Goal: Task Accomplishment & Management: Manage account settings

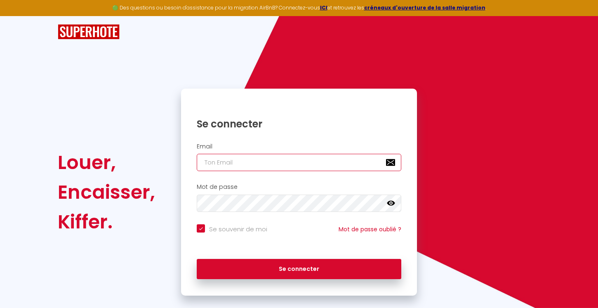
type input "[EMAIL_ADDRESS][DOMAIN_NAME]"
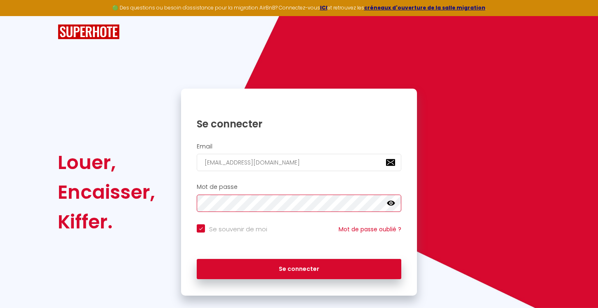
click at [299, 268] on button "Se connecter" at bounding box center [299, 269] width 204 height 21
checkbox input "true"
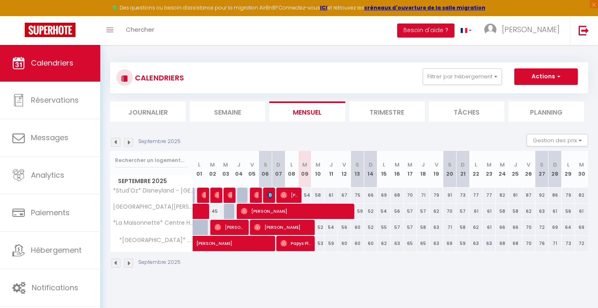
click at [301, 230] on span "[PERSON_NAME]" at bounding box center [282, 227] width 57 height 16
select select "OK"
select select "0"
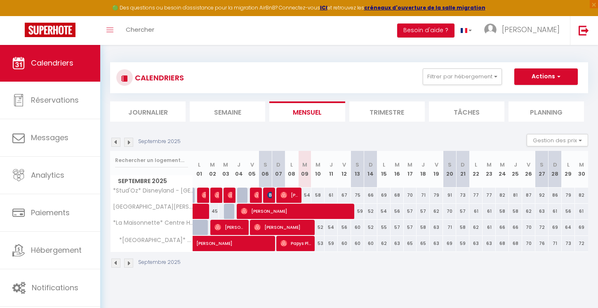
select select "1"
select select
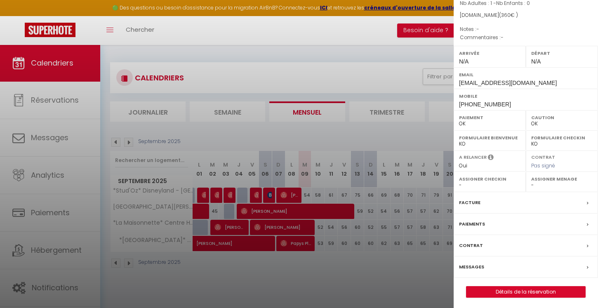
scroll to position [74, 0]
click at [479, 261] on div "Messages" at bounding box center [525, 267] width 144 height 21
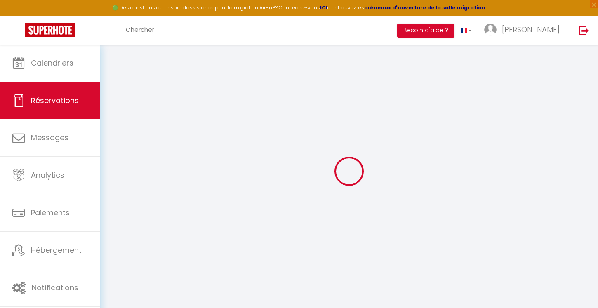
select select
checkbox input "false"
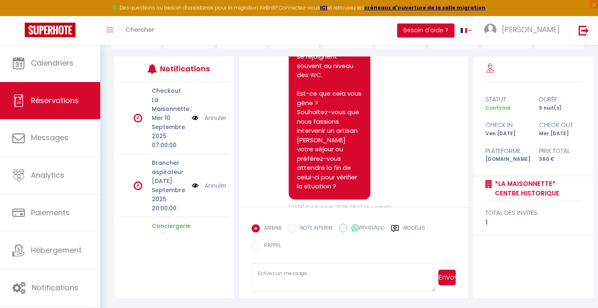
scroll to position [96, 0]
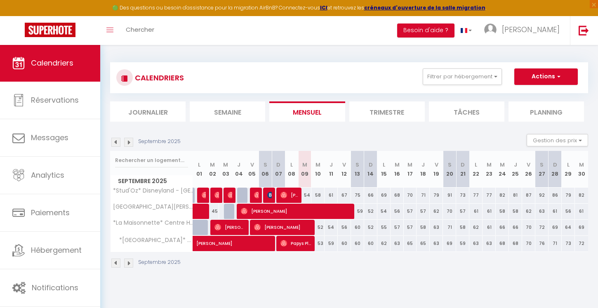
click at [298, 241] on span "Papys Plateau" at bounding box center [295, 243] width 31 height 16
select select "OK"
select select "0"
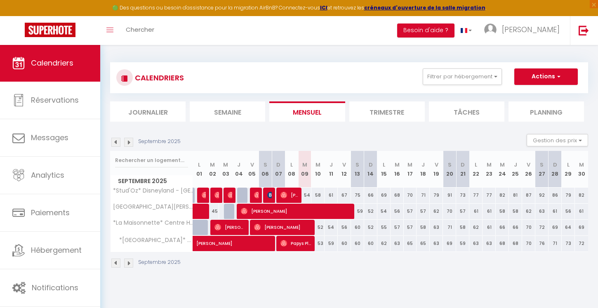
select select "1"
select select
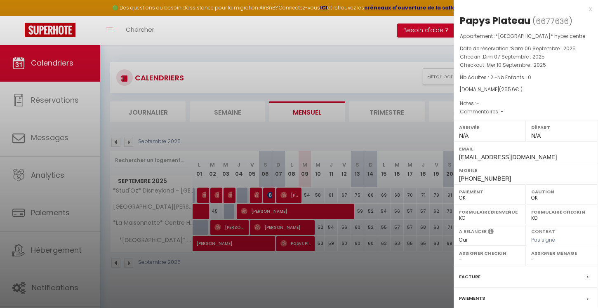
click at [334, 246] on div at bounding box center [299, 154] width 598 height 308
